Goal: Transaction & Acquisition: Purchase product/service

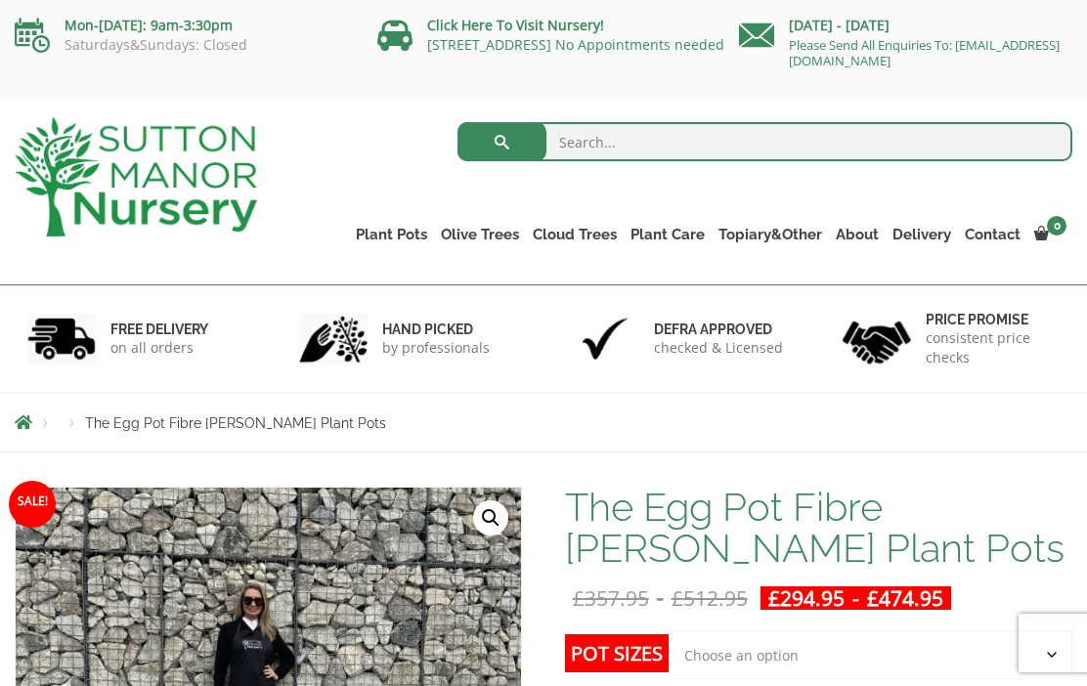
click at [0, 0] on link "Red Robins" at bounding box center [0, 0] width 0 height 0
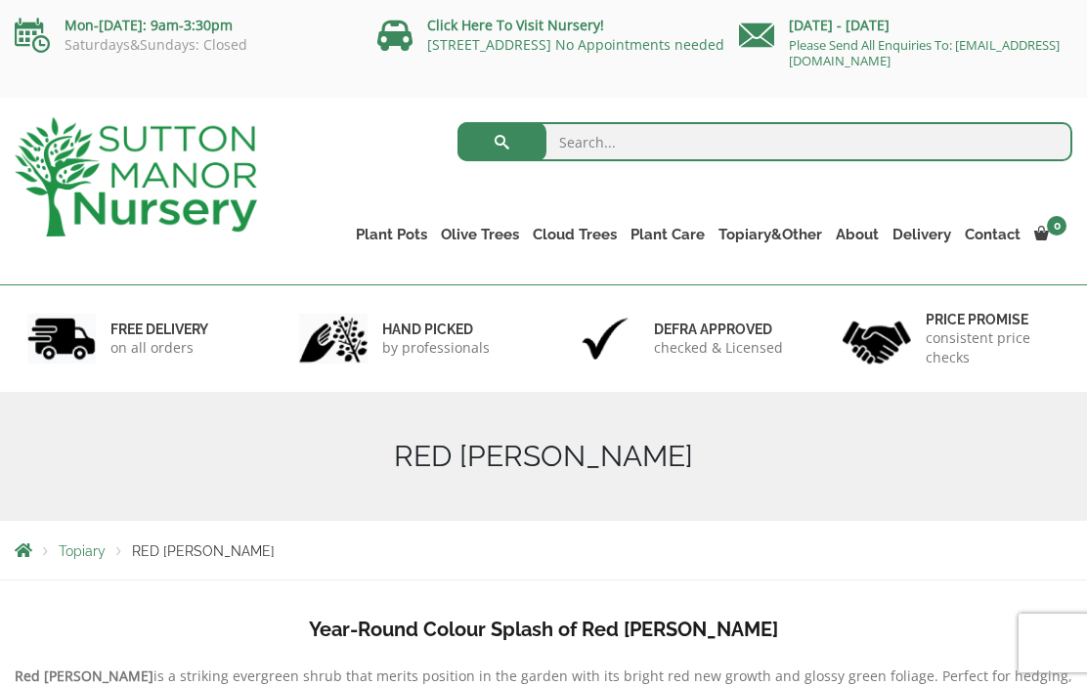
click at [0, 0] on link "The Iron Stone Pots" at bounding box center [0, 0] width 0 height 0
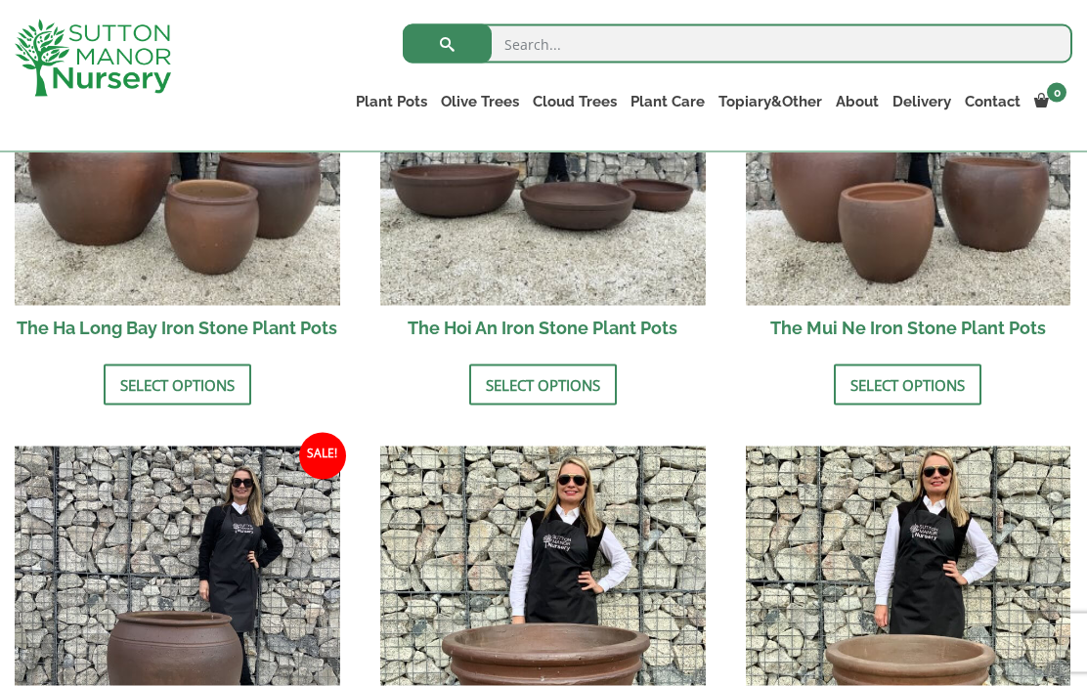
scroll to position [842, 0]
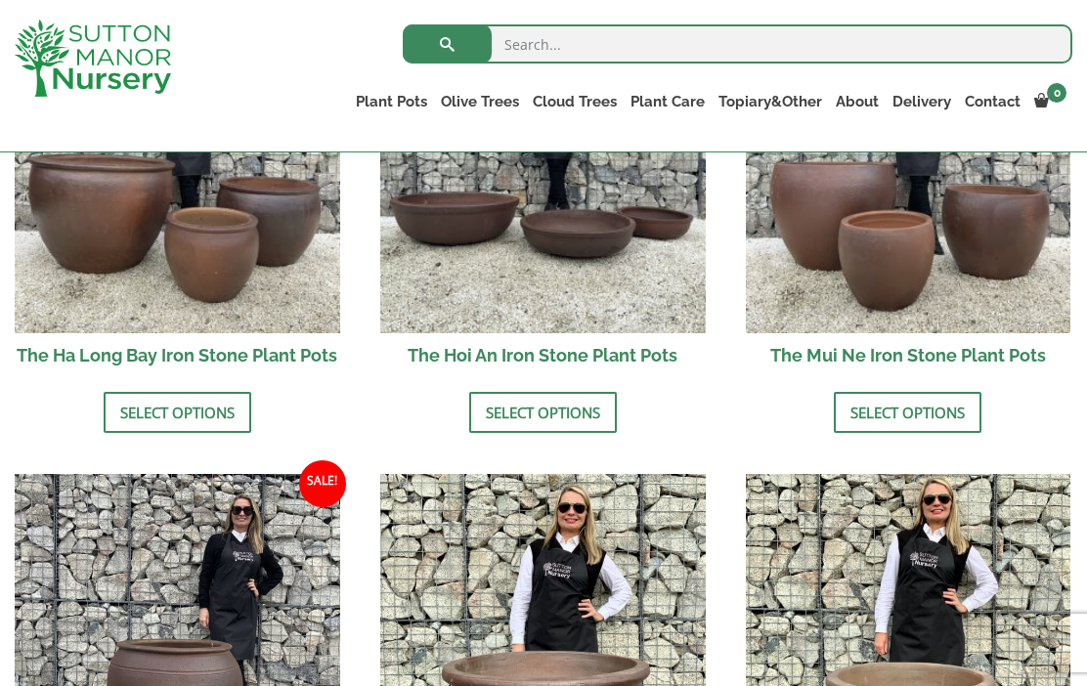
click at [179, 405] on link "Select options" at bounding box center [178, 412] width 148 height 41
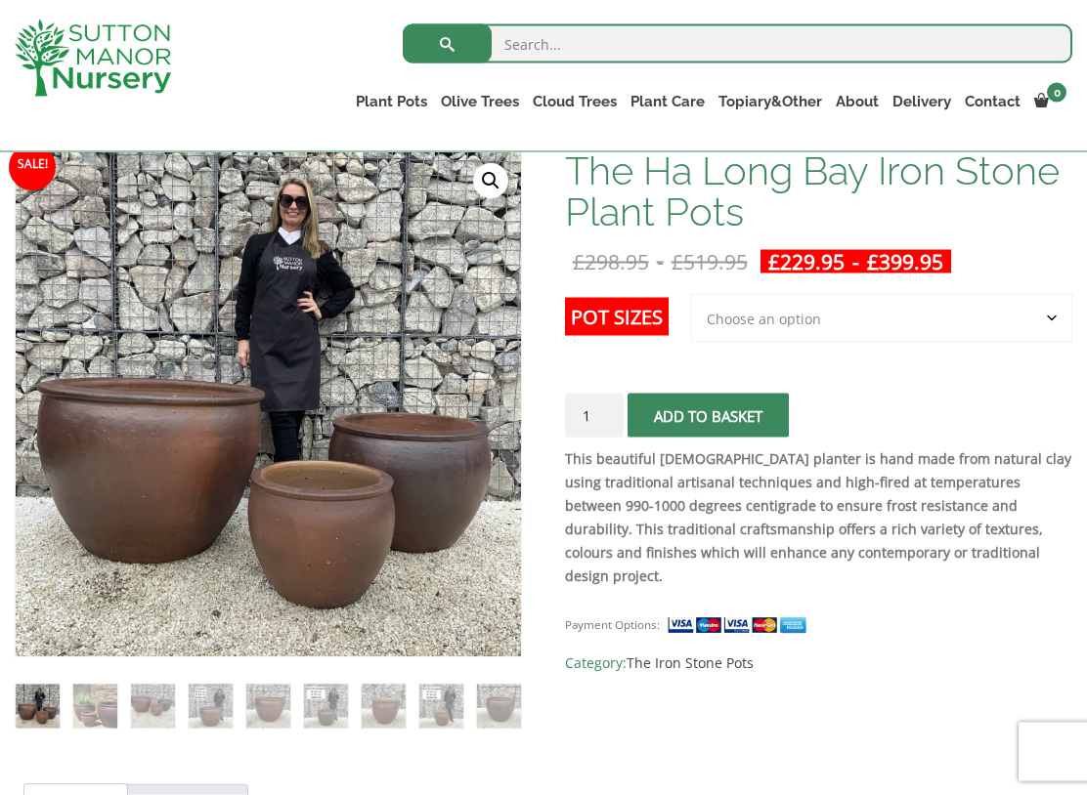
scroll to position [303, 0]
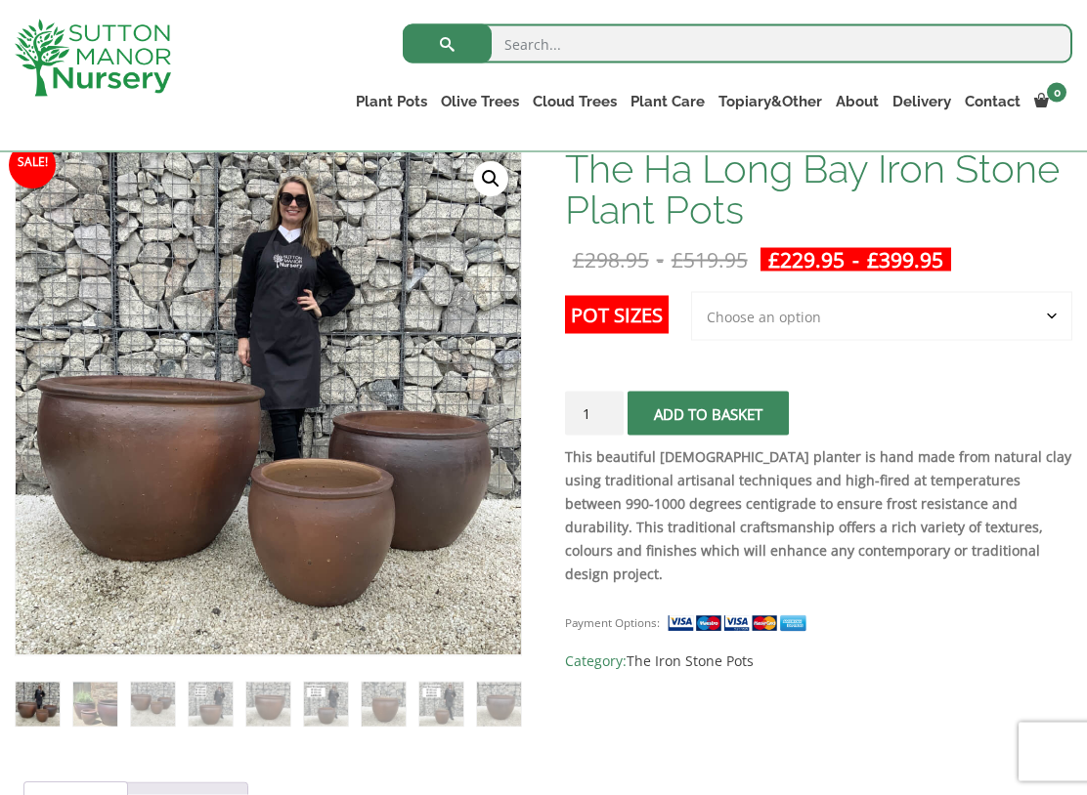
click at [1051, 316] on select "Choose an option 3rd to Largest Pot In The Picture 2nd to Largest Pot In The Pi…" at bounding box center [881, 316] width 381 height 49
select select "Largest pot In The Picture"
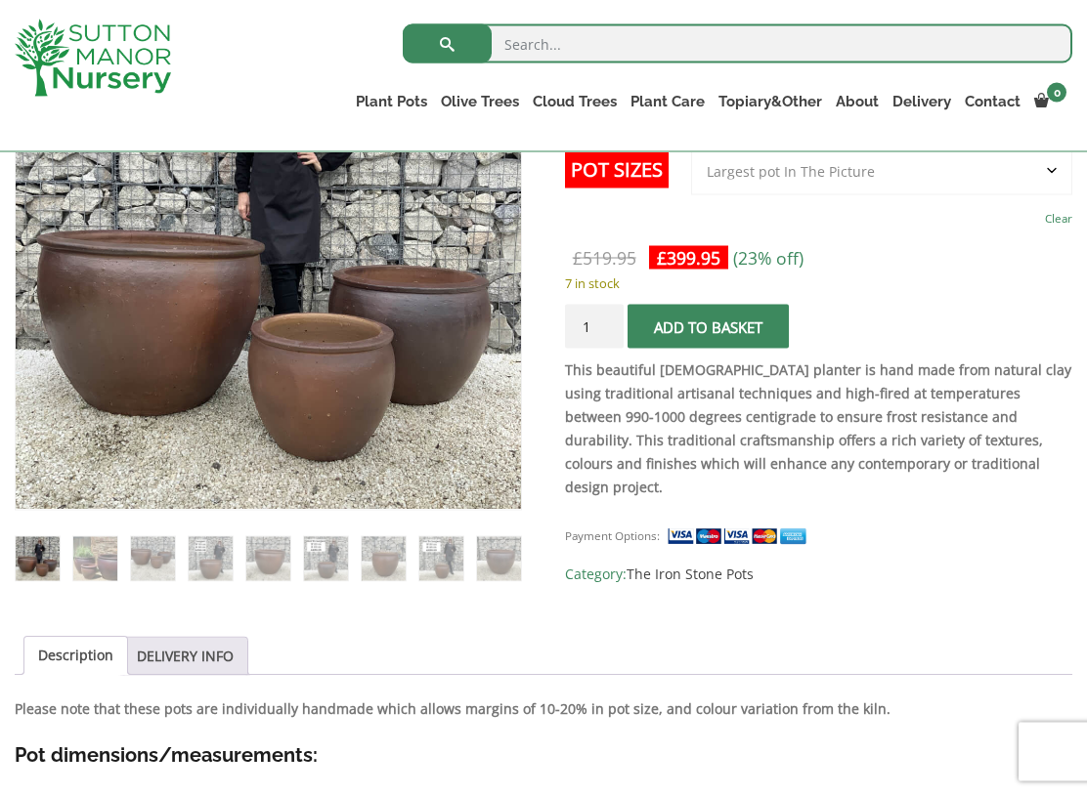
scroll to position [442, 0]
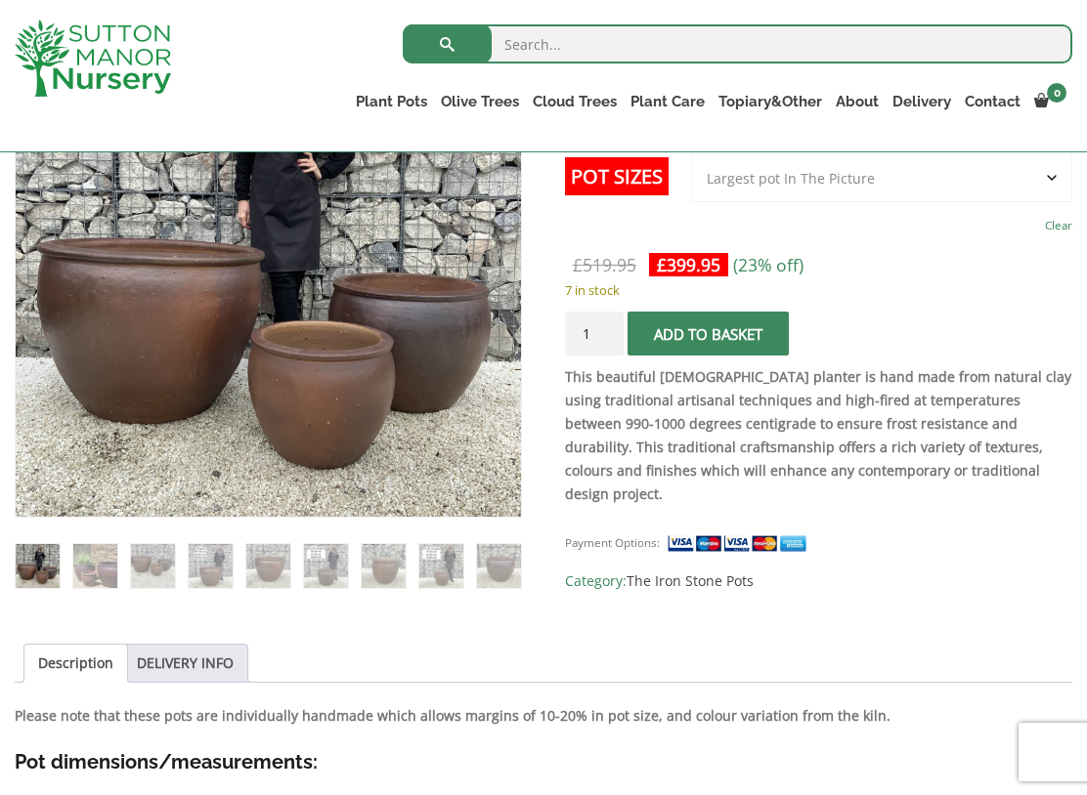
click at [768, 336] on button "Add to basket" at bounding box center [707, 334] width 161 height 44
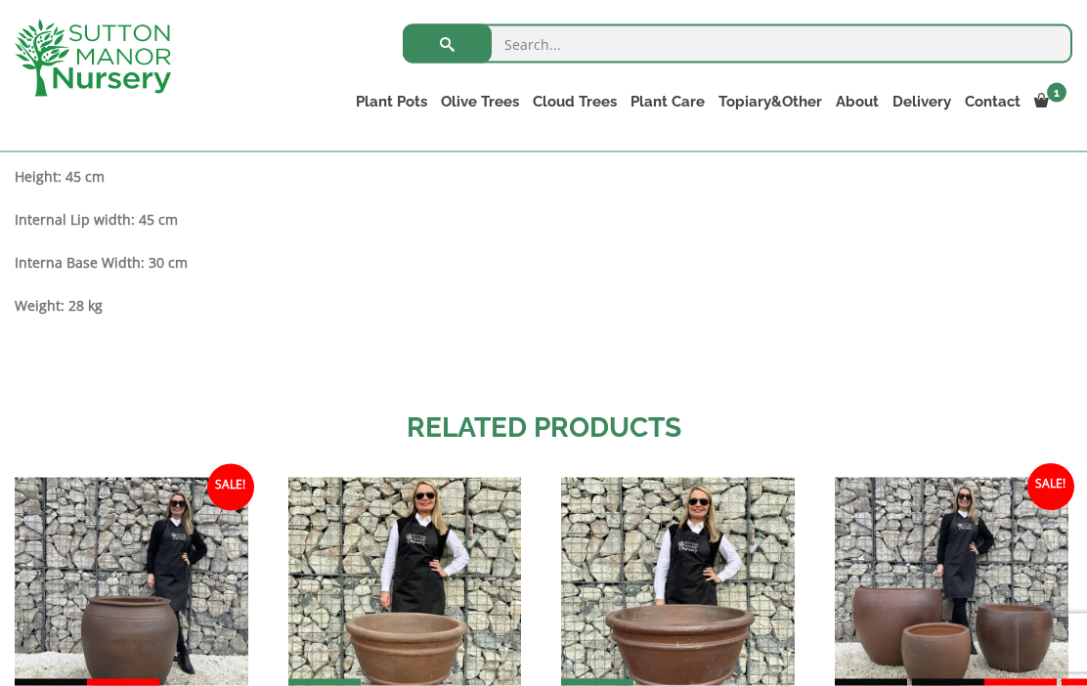
scroll to position [1861, 0]
click at [0, 0] on link "Red Robins" at bounding box center [0, 0] width 0 height 0
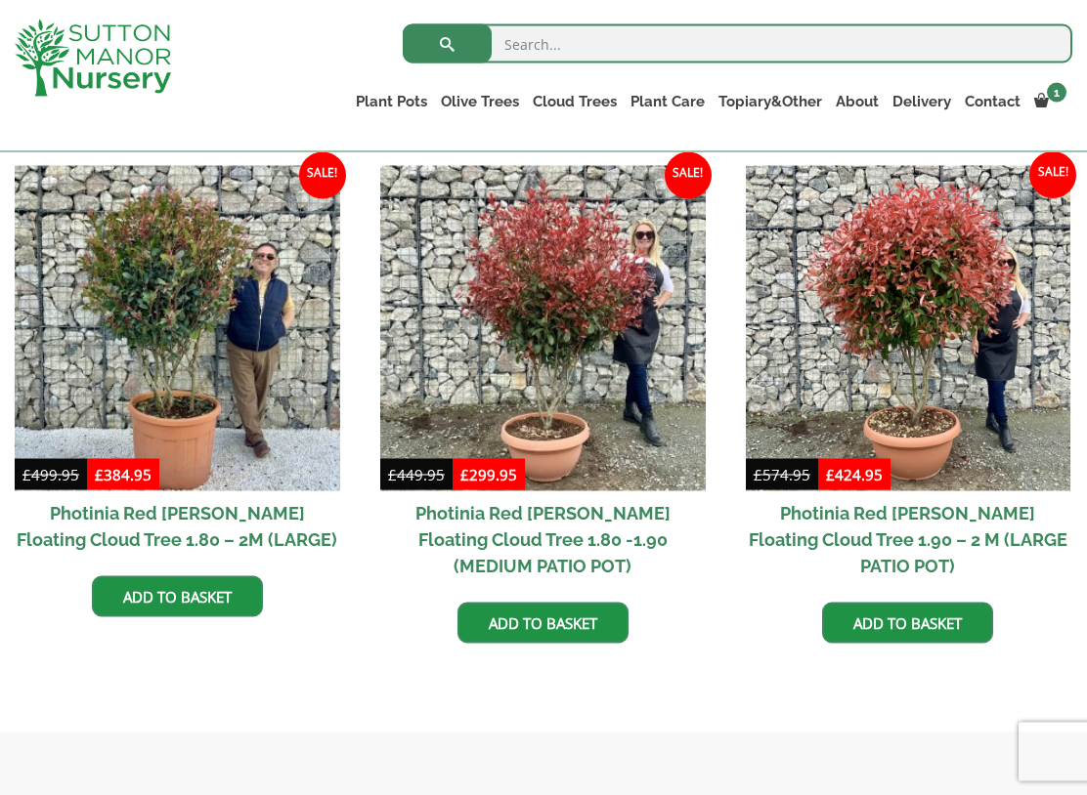
scroll to position [835, 0]
click at [966, 602] on link "Add to basket" at bounding box center [907, 622] width 171 height 41
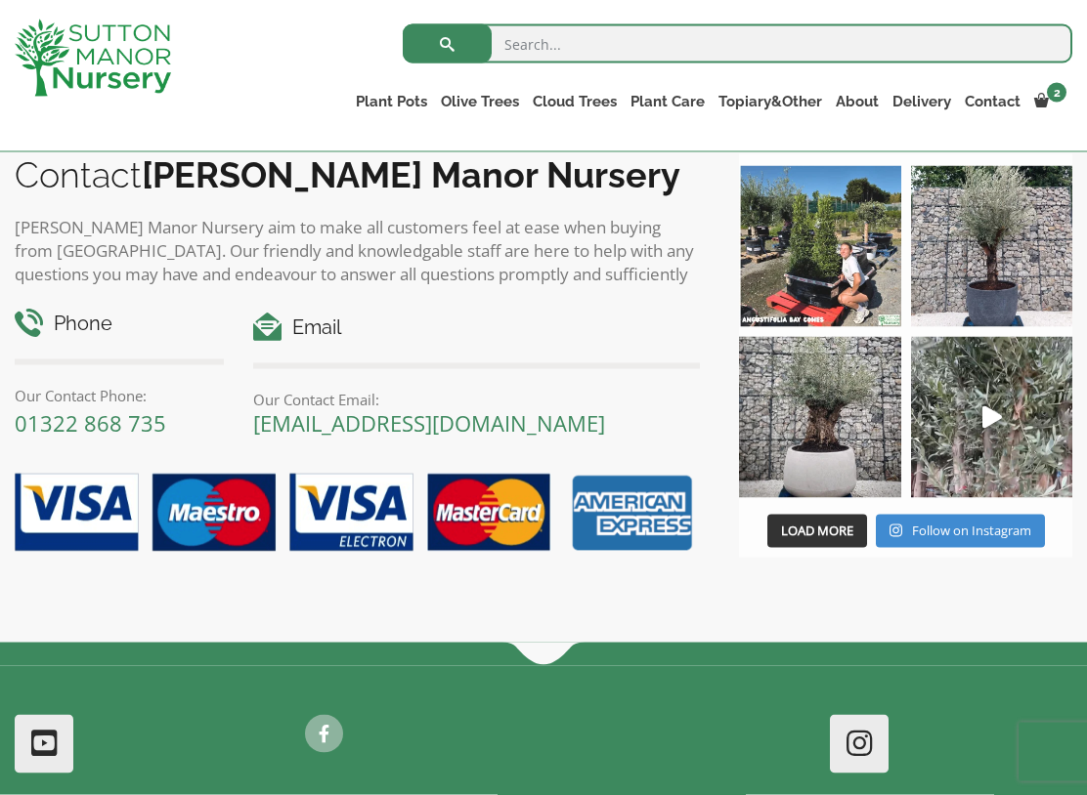
scroll to position [1598, 0]
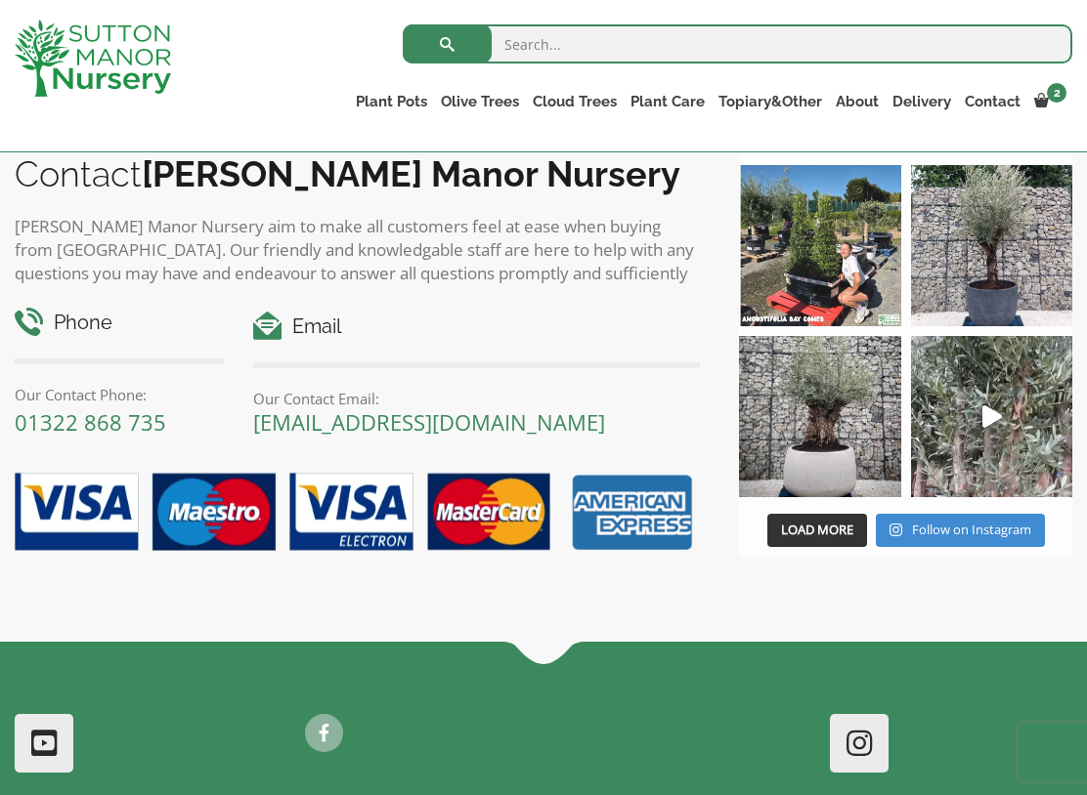
click at [313, 312] on h4 "Email" at bounding box center [477, 327] width 448 height 30
click at [314, 312] on h4 "Email" at bounding box center [477, 327] width 448 height 30
click at [321, 312] on h4 "Email" at bounding box center [477, 327] width 448 height 30
click at [451, 407] on link "[EMAIL_ADDRESS][DOMAIN_NAME]" at bounding box center [429, 421] width 352 height 29
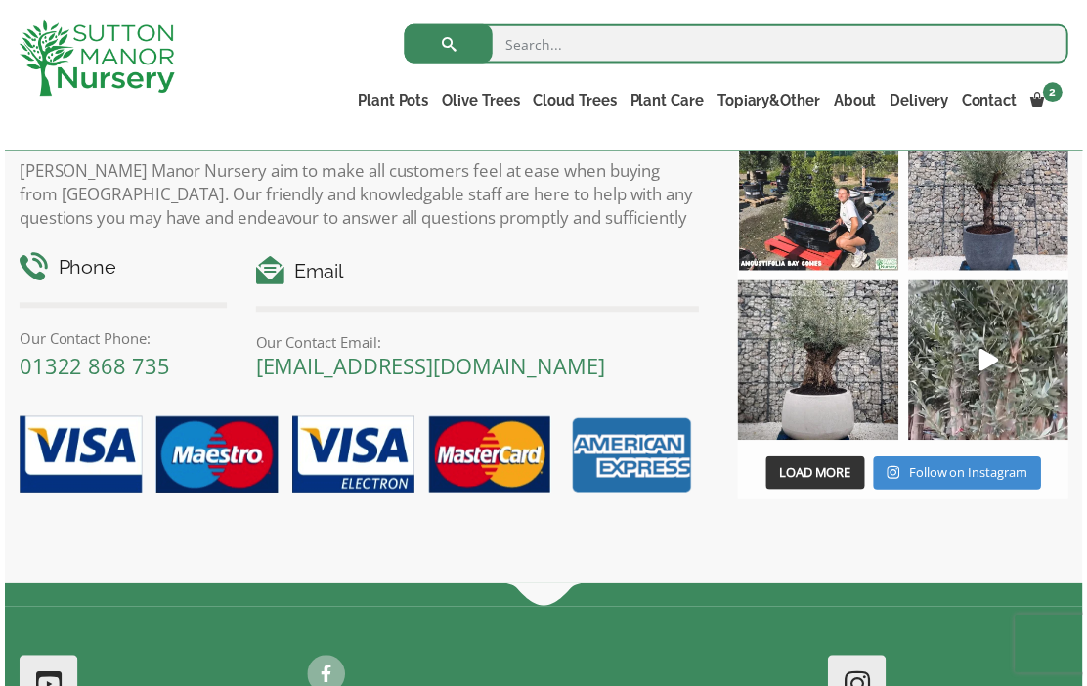
scroll to position [1652, 0]
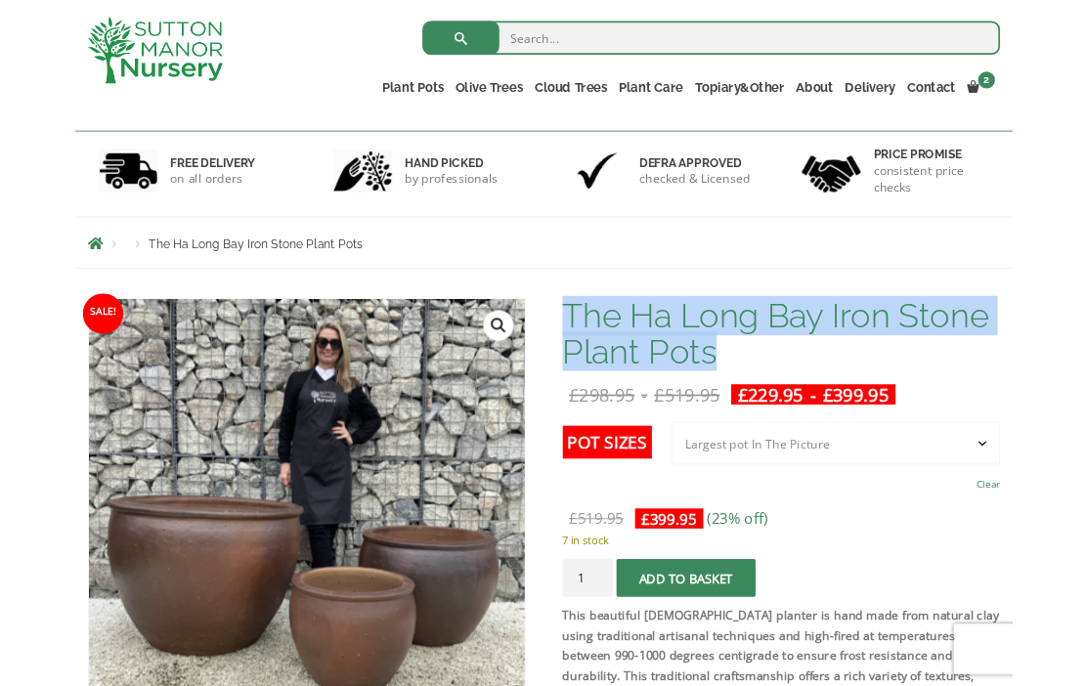
scroll to position [160, 0]
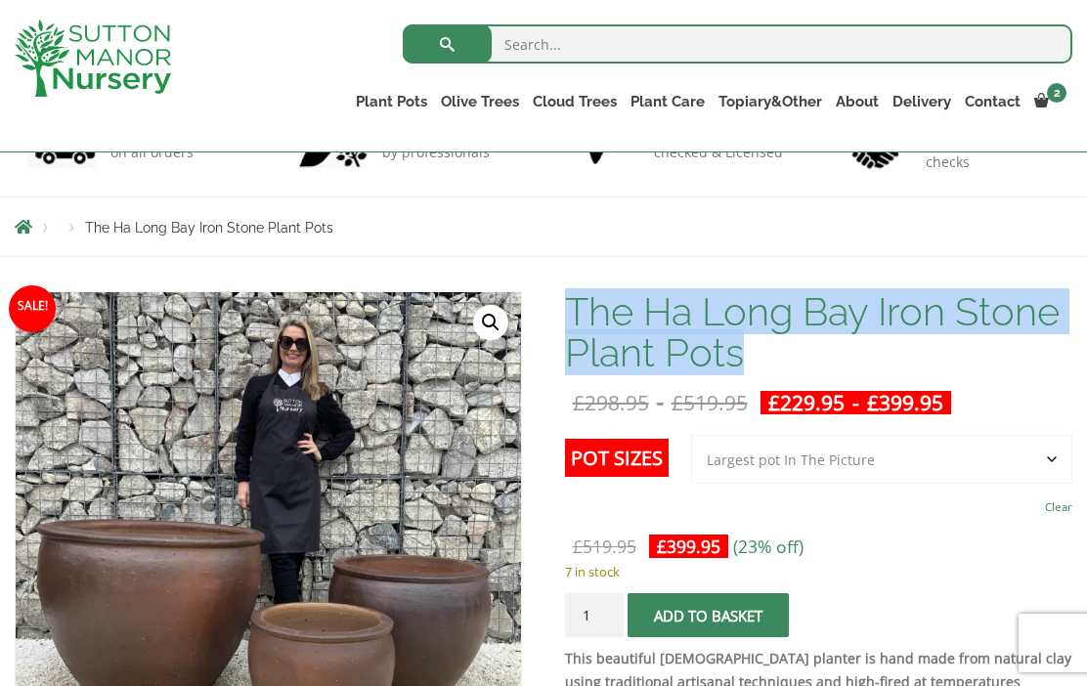
click at [0, 0] on link "View cart" at bounding box center [0, 0] width 0 height 0
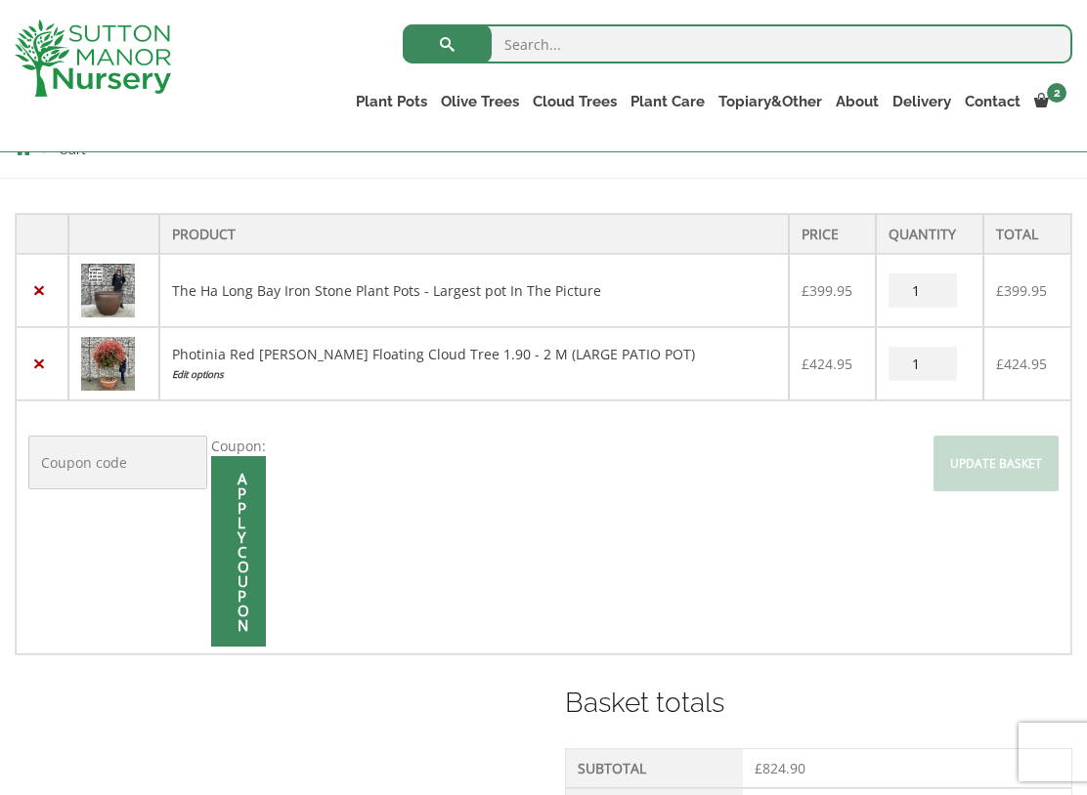
scroll to position [365, 0]
click at [46, 191] on div "Product Price Quantity Total × The Ha Long Bay Iron Stone Plant Pots - Largest …" at bounding box center [543, 611] width 1087 height 863
click at [572, 272] on td "The Ha Long Bay Iron Stone Plant Pots - Largest pot In The Picture" at bounding box center [473, 291] width 629 height 73
click at [352, 295] on link "The Ha Long Bay Iron Stone Plant Pots - Largest pot In The Picture" at bounding box center [386, 291] width 429 height 19
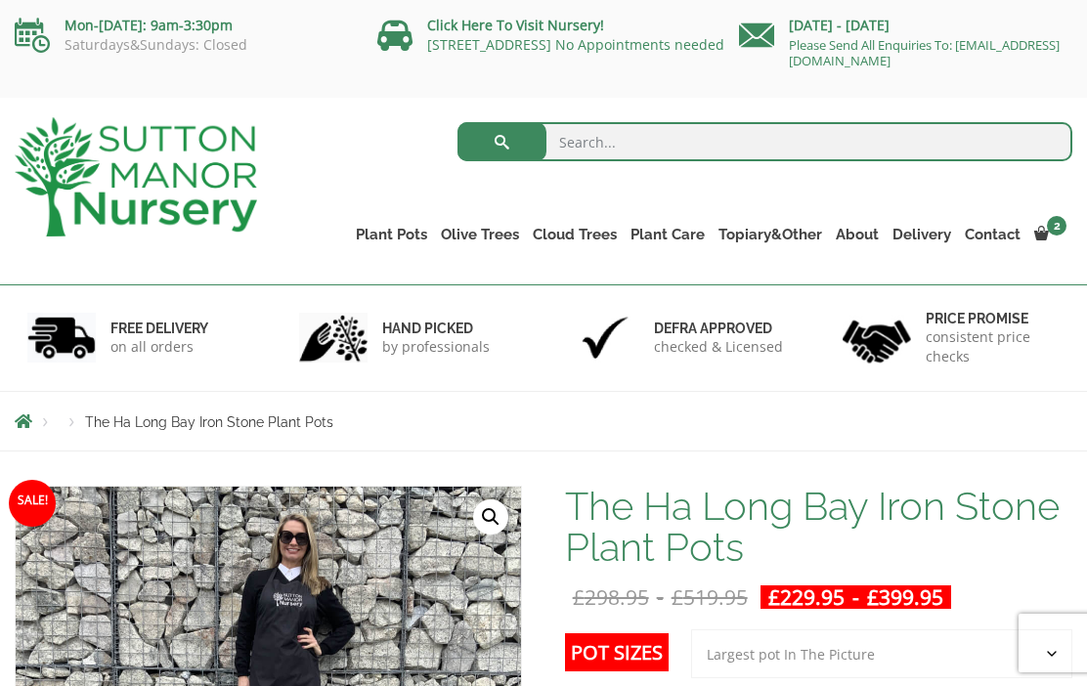
click at [0, 0] on link "View cart" at bounding box center [0, 0] width 0 height 0
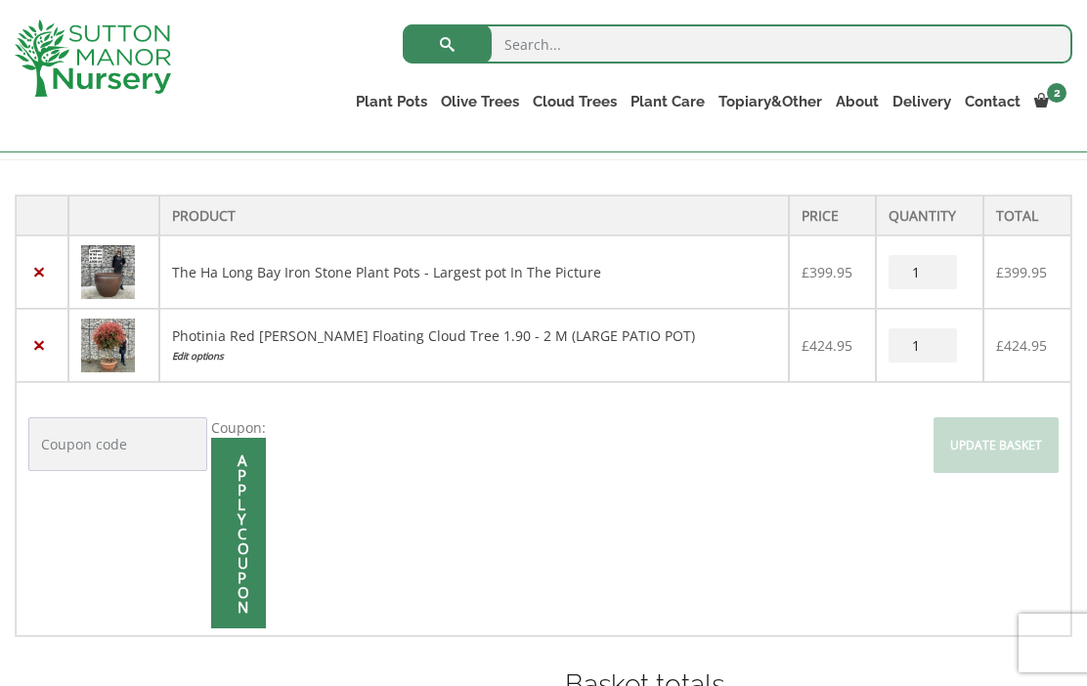
scroll to position [384, 0]
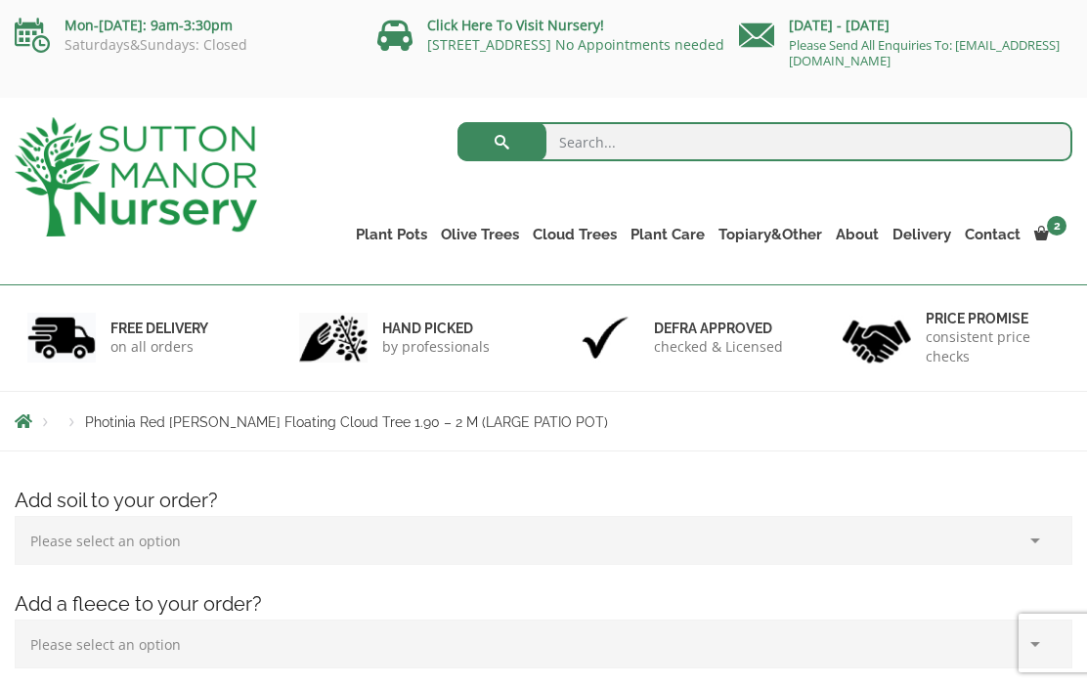
click at [0, 0] on link "View cart" at bounding box center [0, 0] width 0 height 0
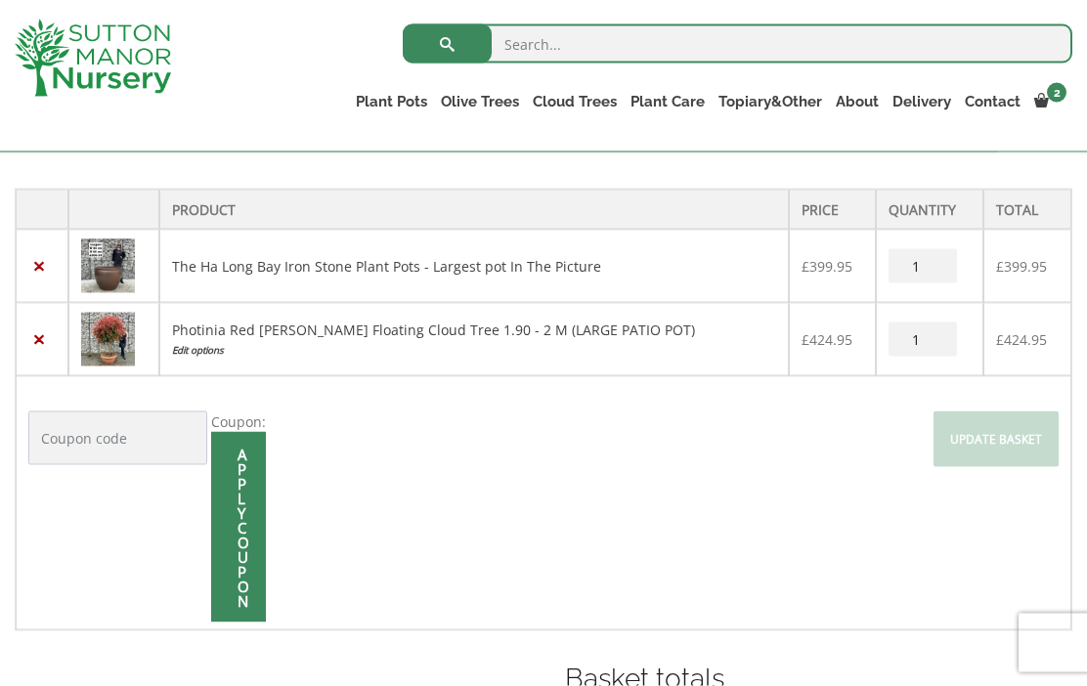
scroll to position [382, 0]
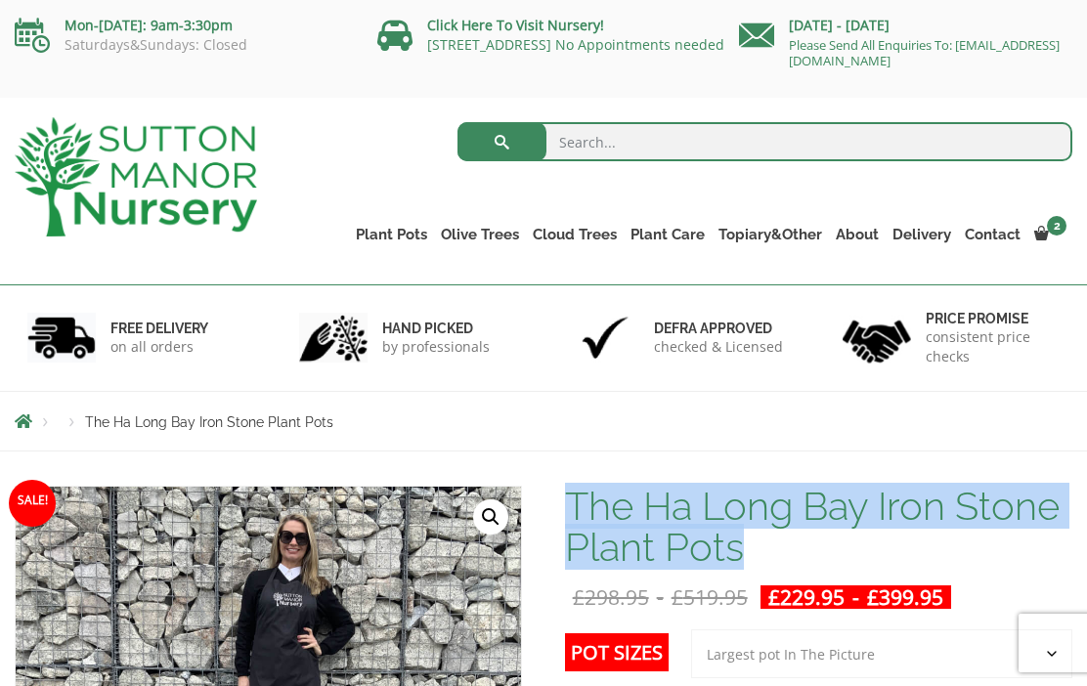
click at [334, 406] on div "Products The Ha Long Bay Iron Stone Plant Pots" at bounding box center [543, 421] width 1087 height 59
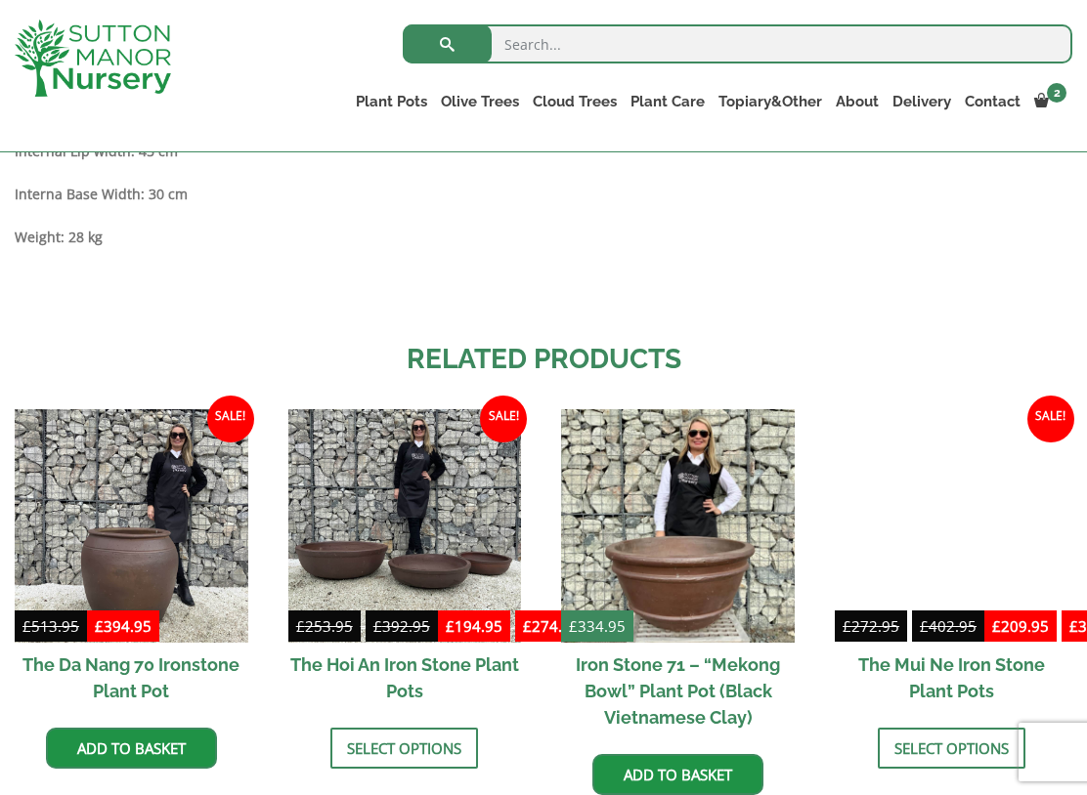
scroll to position [1839, 0]
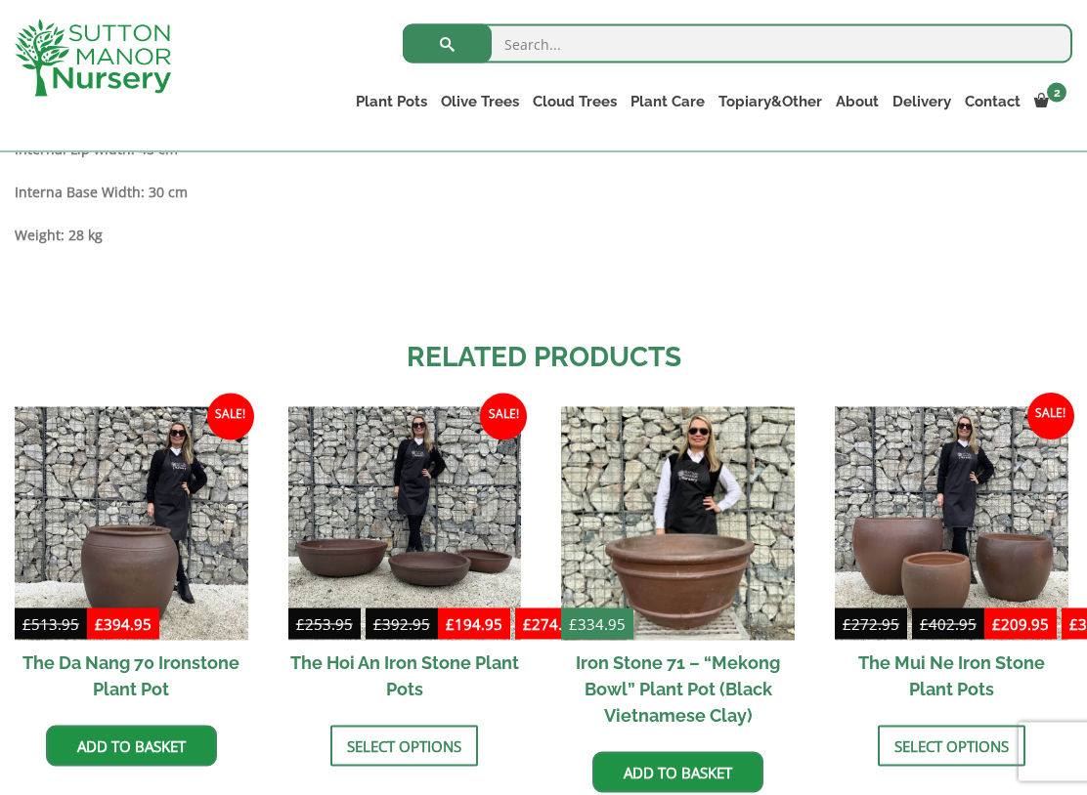
click at [334, 94] on link "Delivery" at bounding box center [921, 101] width 72 height 27
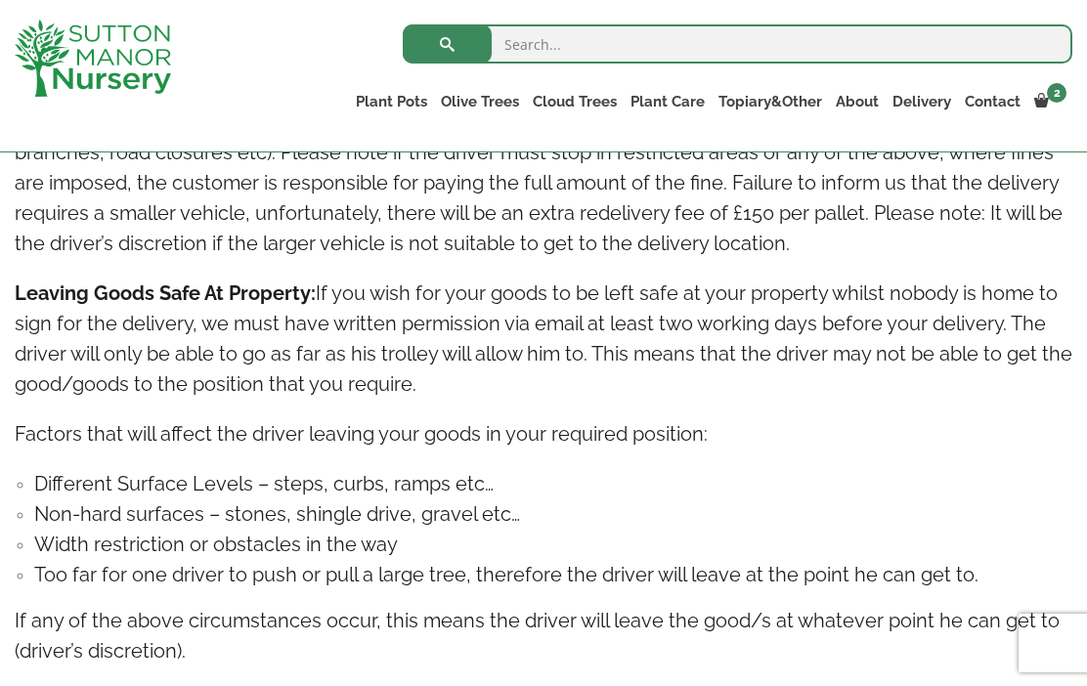
scroll to position [2007, 0]
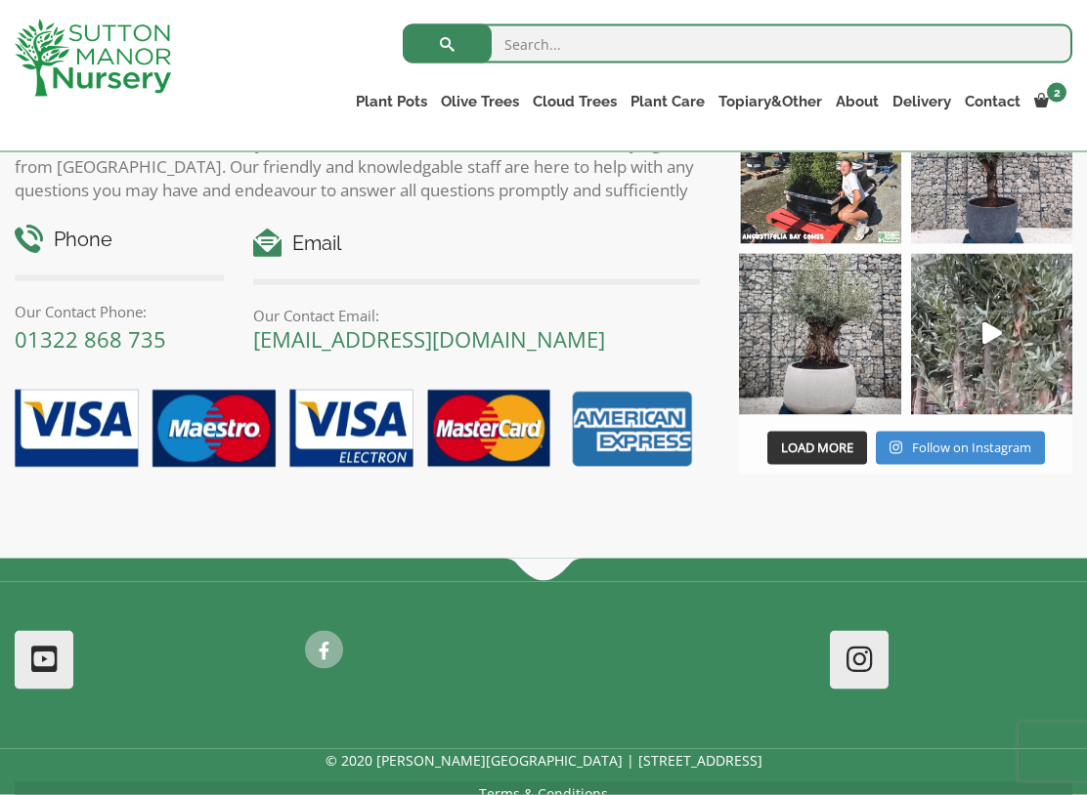
scroll to position [3345, 0]
click at [529, 323] on link "[EMAIL_ADDRESS][DOMAIN_NAME]" at bounding box center [429, 337] width 352 height 29
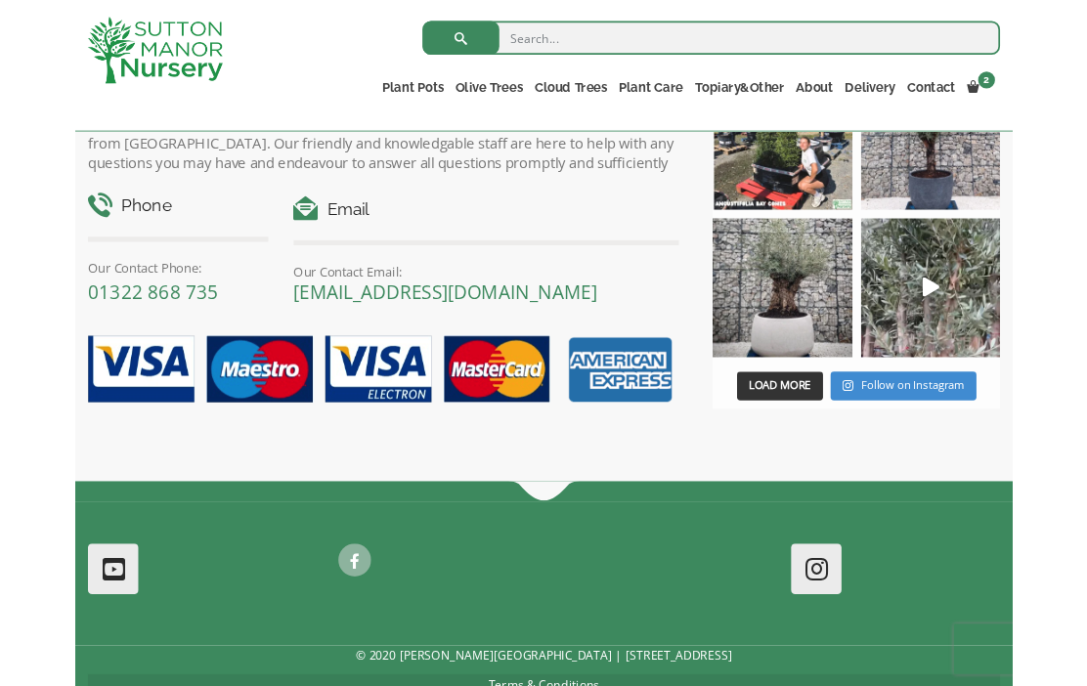
scroll to position [3400, 0]
